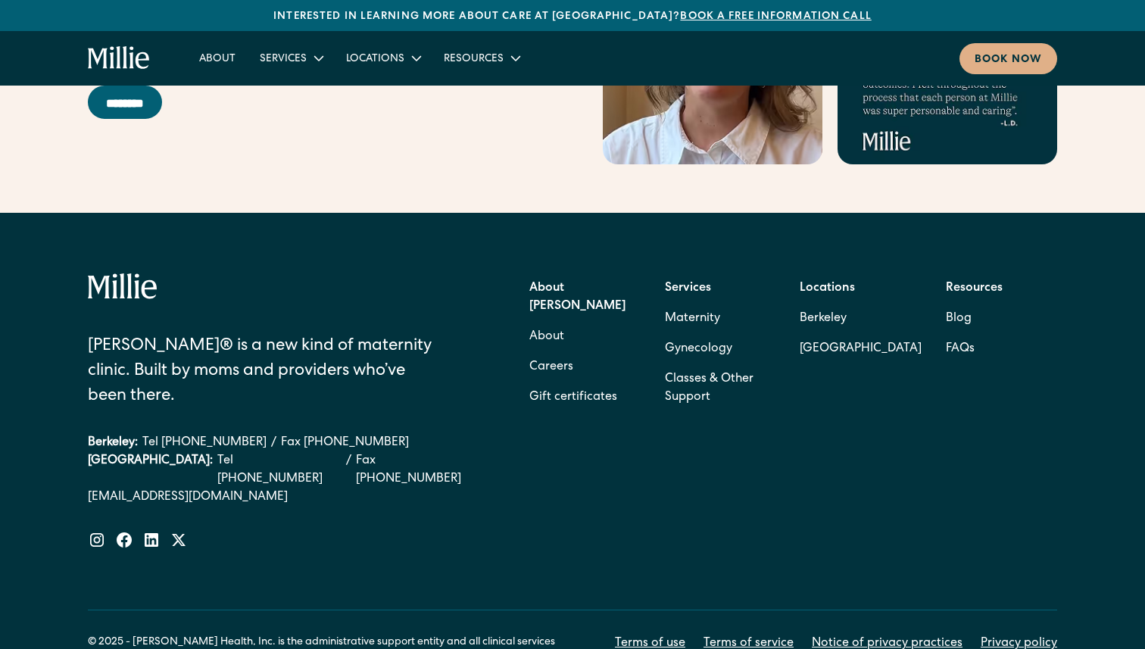
scroll to position [6155, 0]
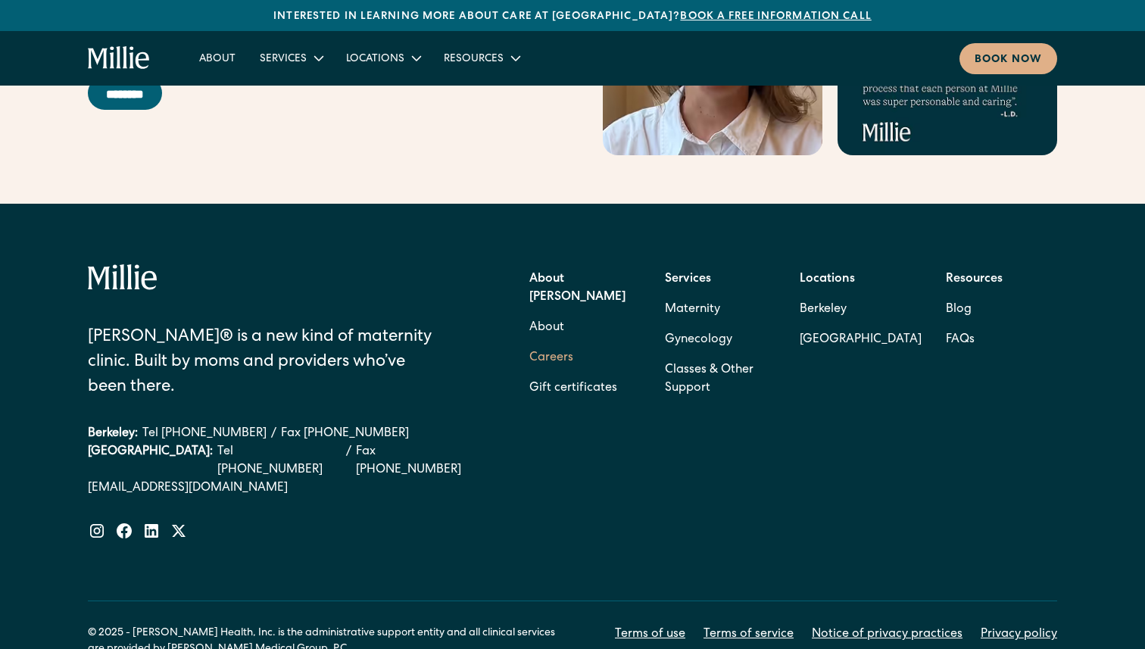
click at [566, 343] on link "Careers" at bounding box center [551, 358] width 44 height 30
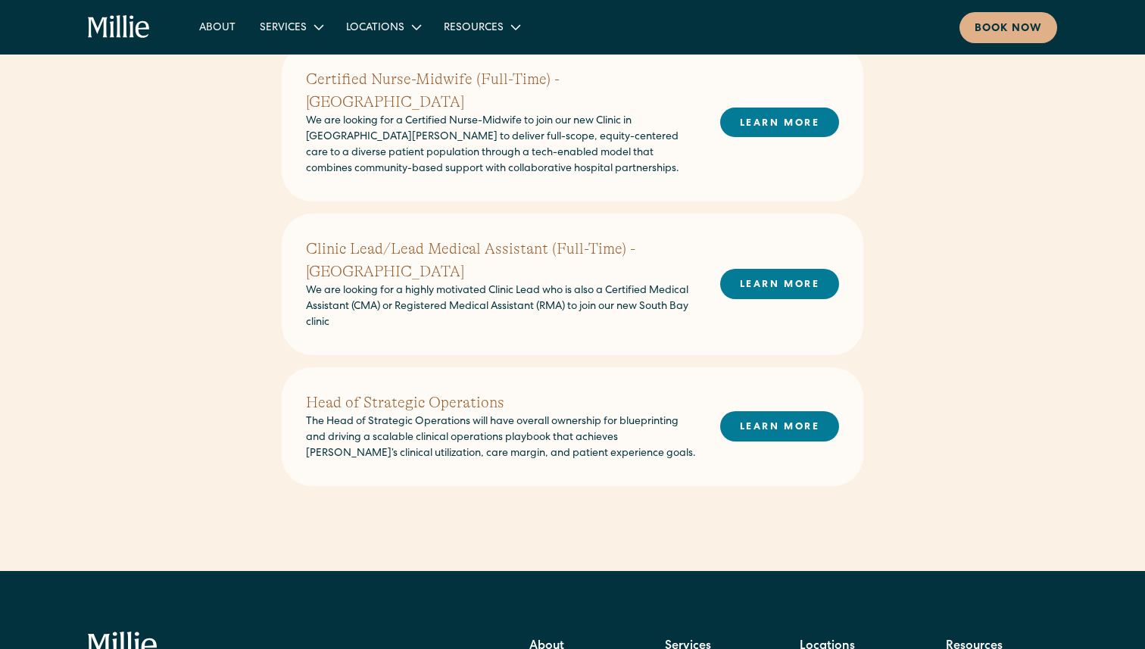
scroll to position [744, 0]
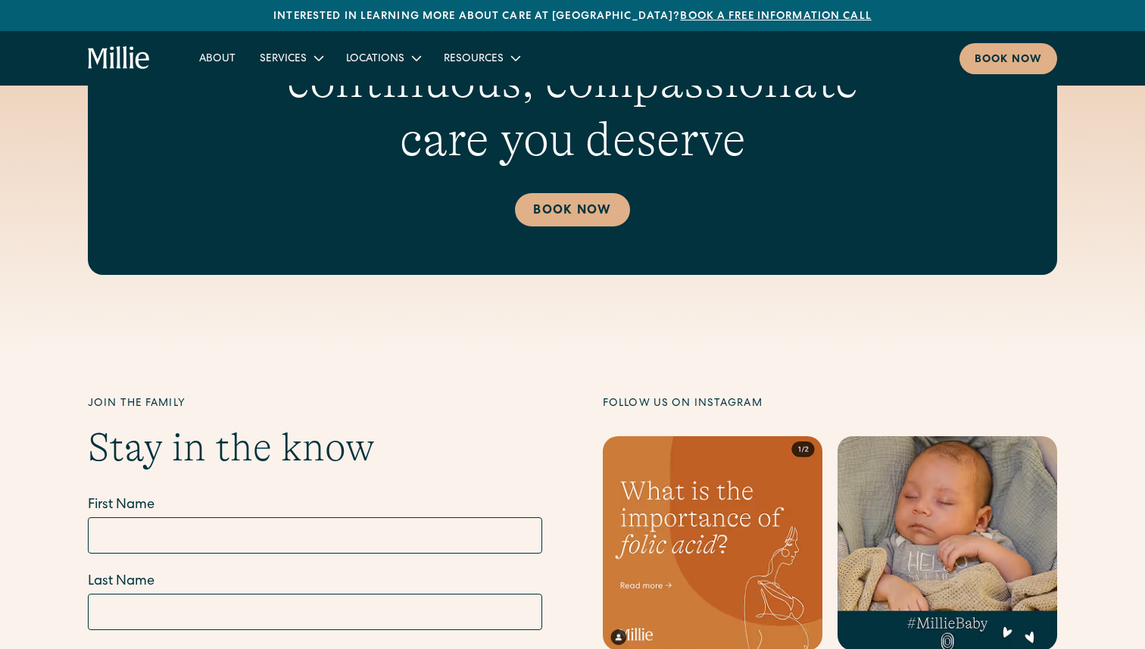
scroll to position [6155, 0]
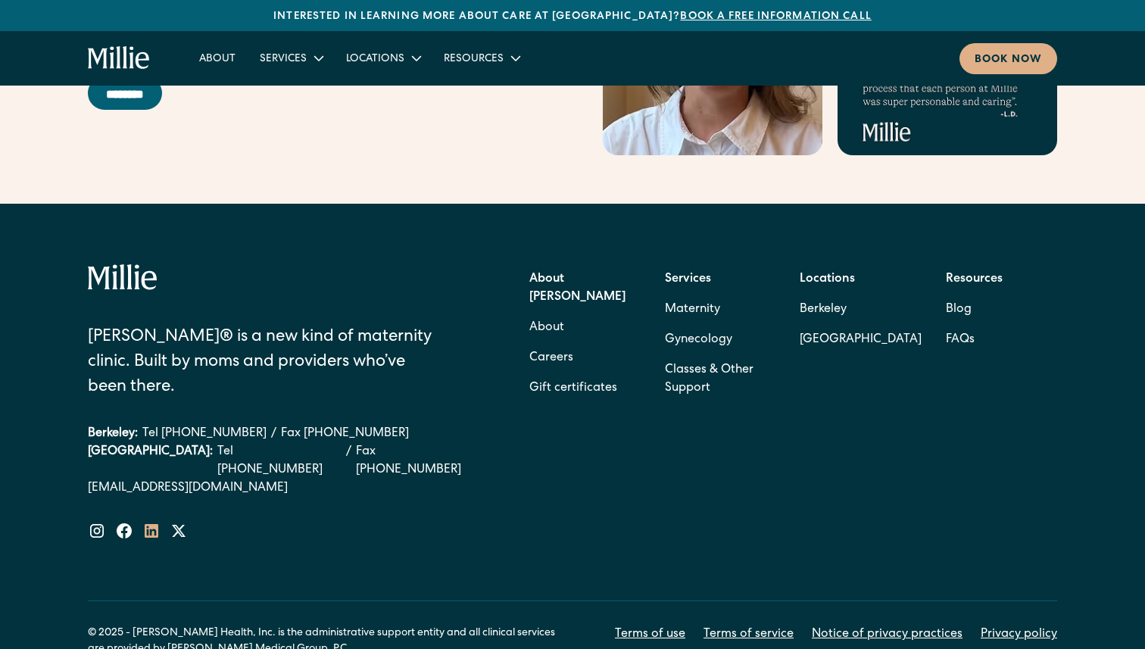
click at [152, 524] on icon at bounding box center [152, 531] width 14 height 14
